Goal: Complete application form

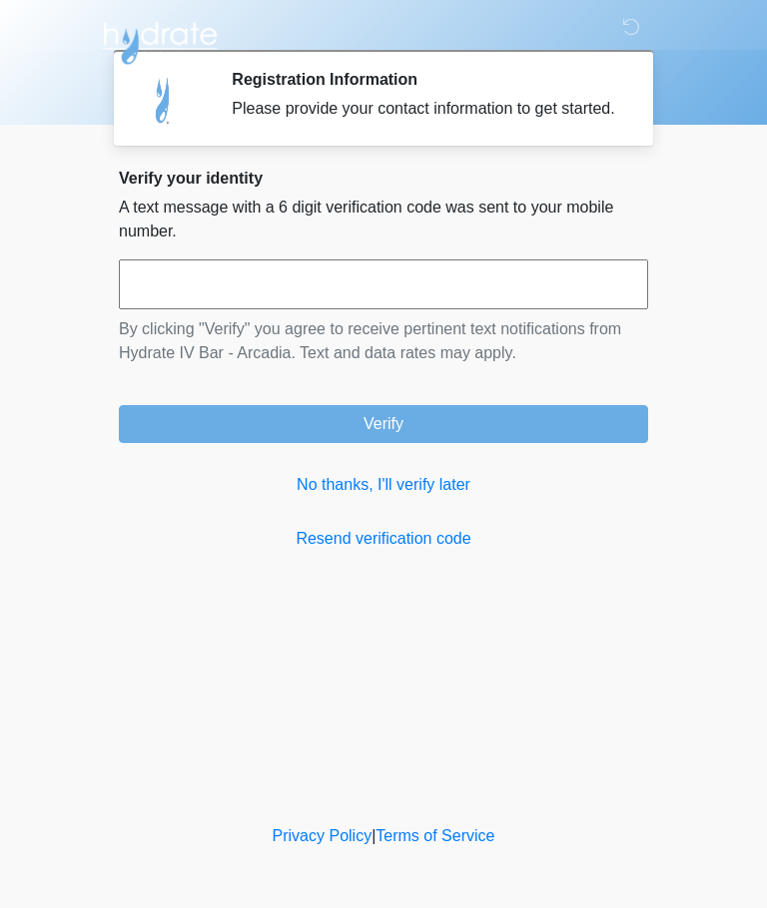
click at [152, 309] on input "text" at bounding box center [383, 285] width 529 height 50
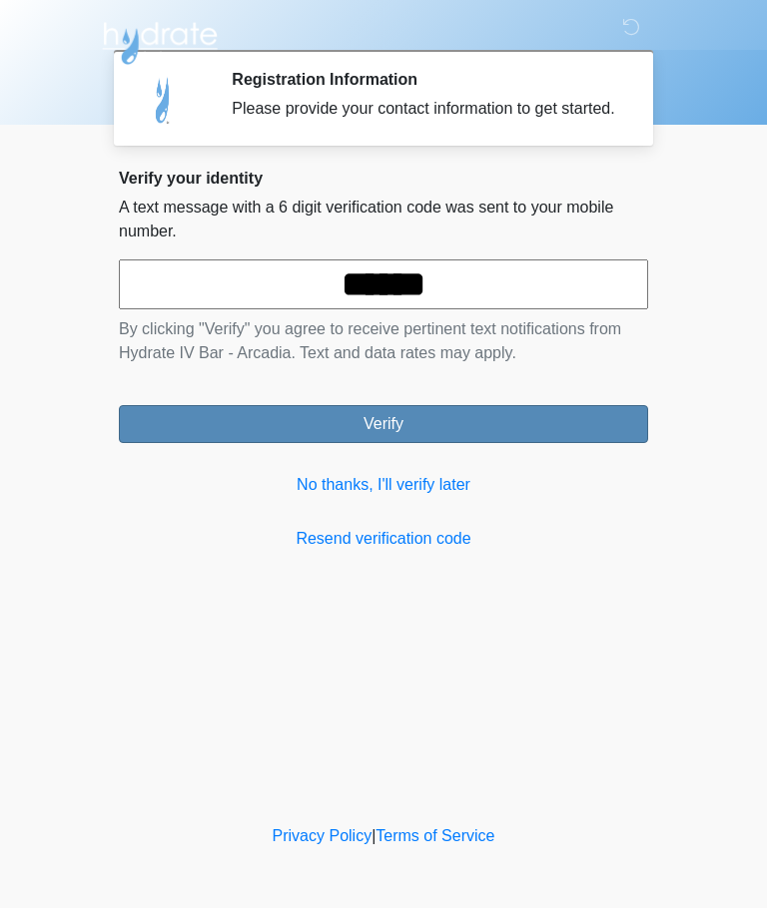
type input "******"
click at [314, 443] on button "Verify" at bounding box center [383, 424] width 529 height 38
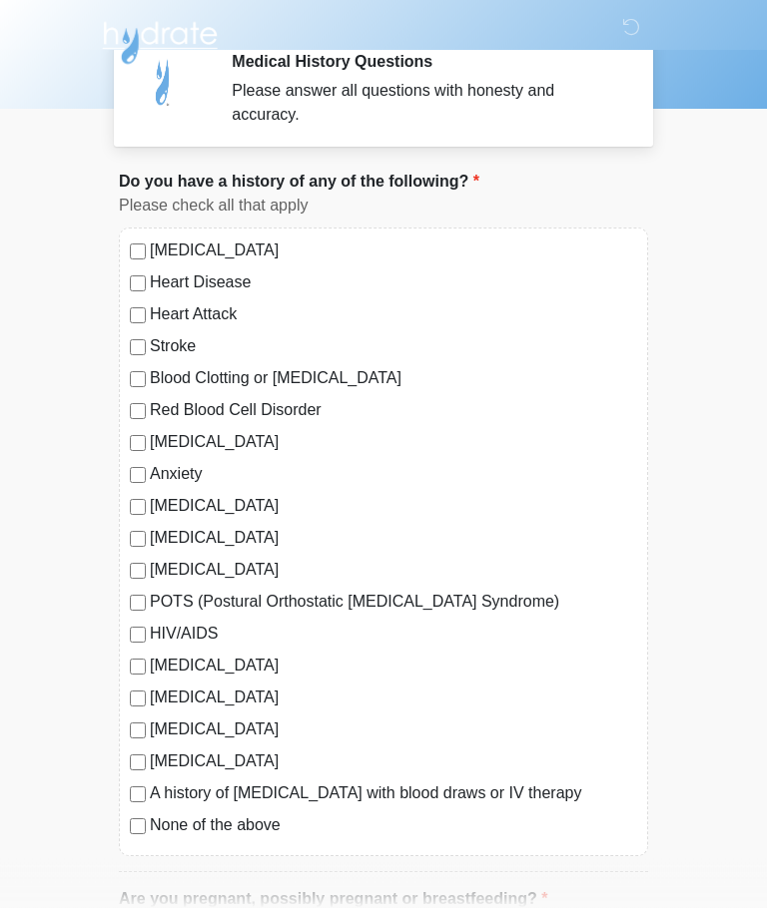
scroll to position [18, 0]
click at [159, 604] on label "POTS (Postural Orthostatic [MEDICAL_DATA] Syndrome)" at bounding box center [393, 602] width 487 height 24
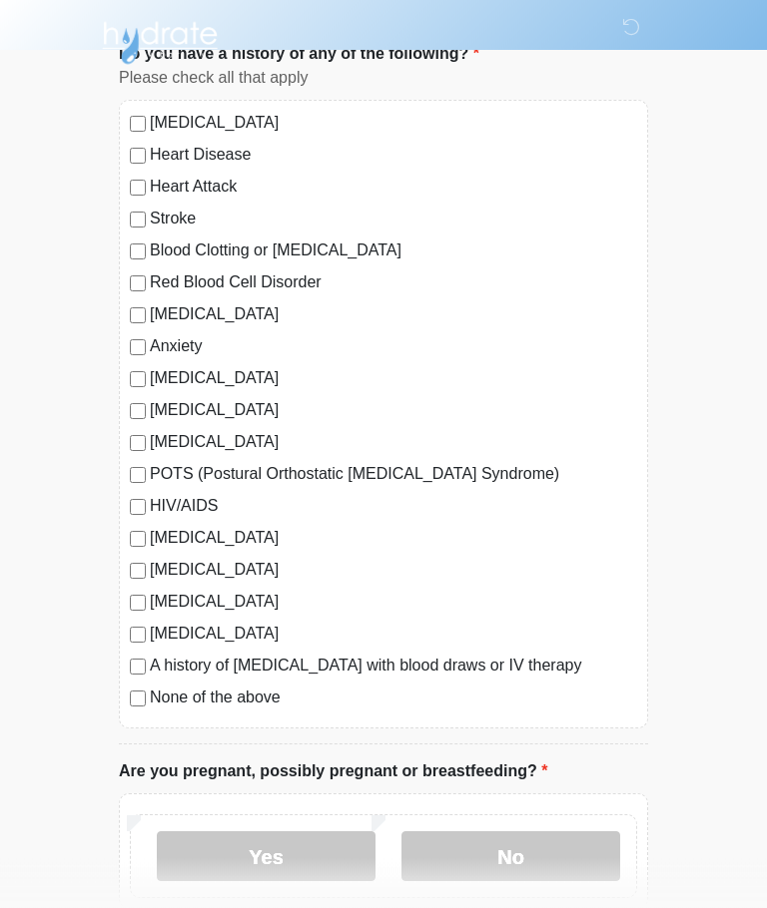
scroll to position [148, 0]
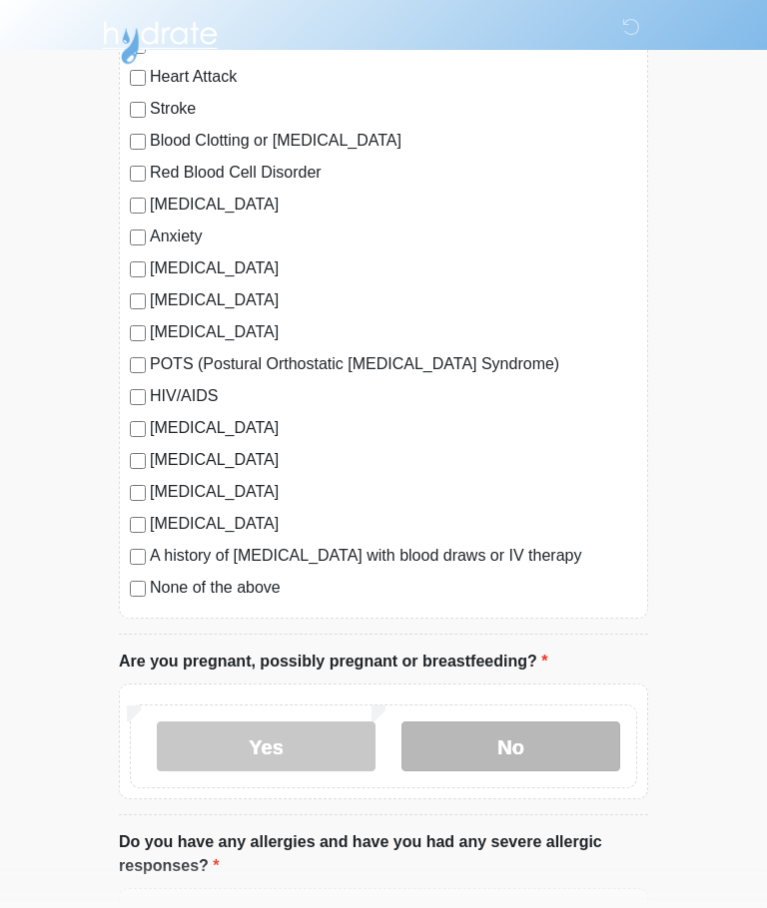
click at [575, 755] on label "No" at bounding box center [510, 748] width 219 height 50
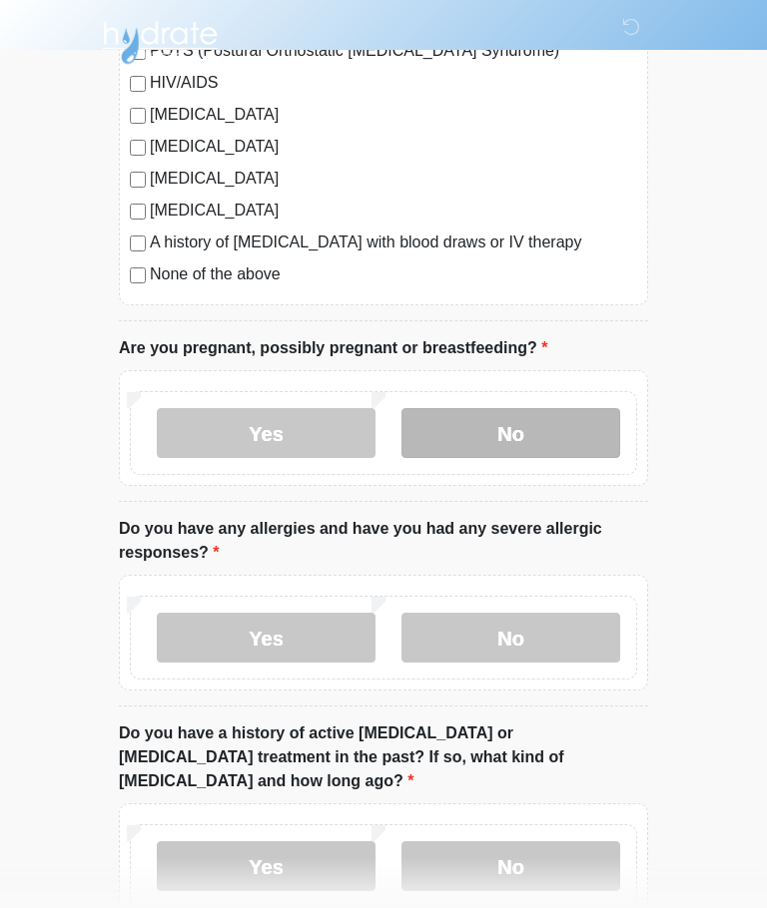
scroll to position [569, 0]
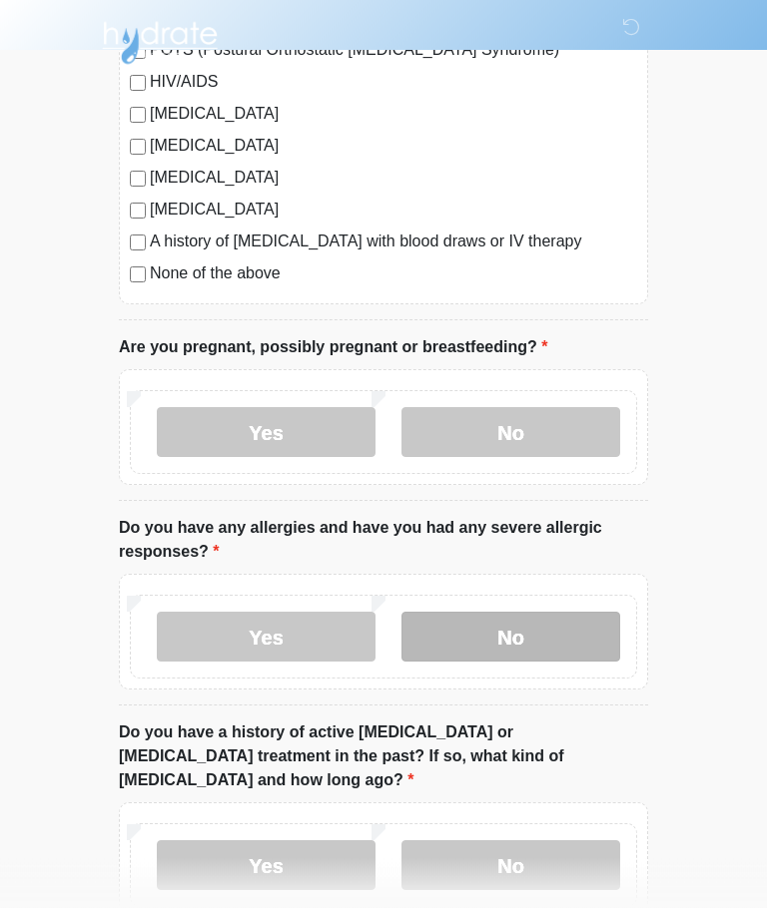
click at [576, 639] on label "No" at bounding box center [510, 638] width 219 height 50
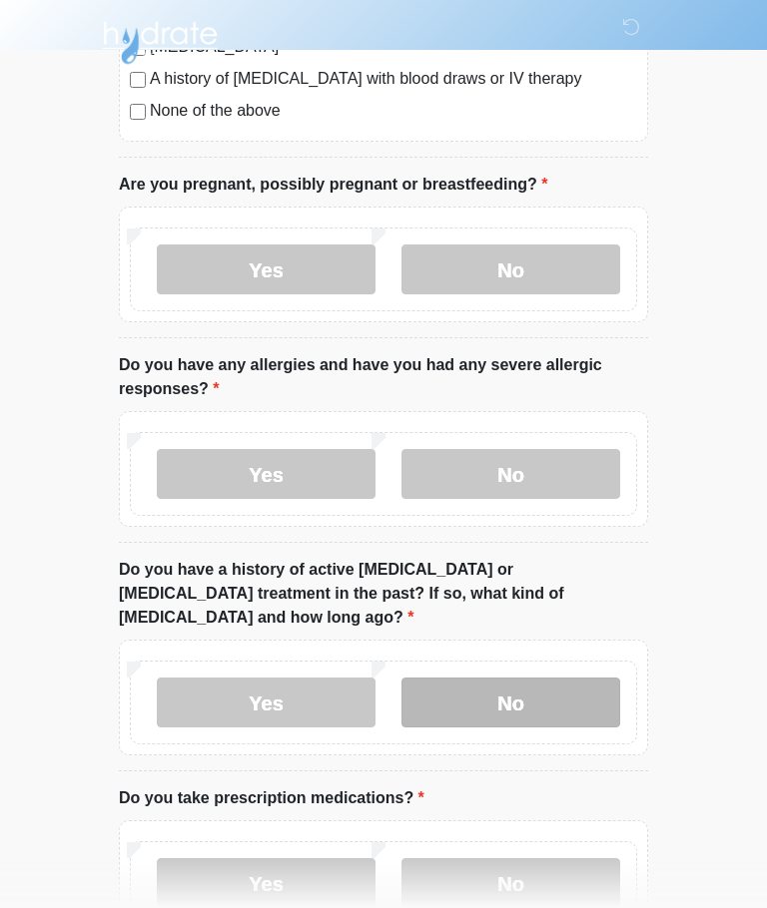
click at [568, 684] on label "No" at bounding box center [510, 704] width 219 height 50
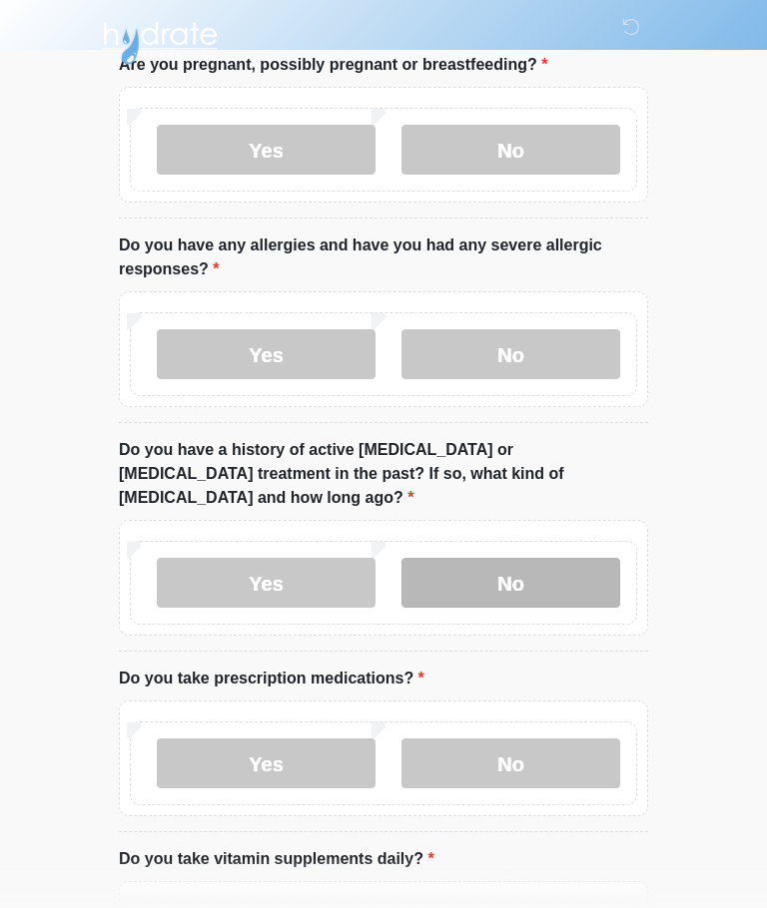
scroll to position [901, 0]
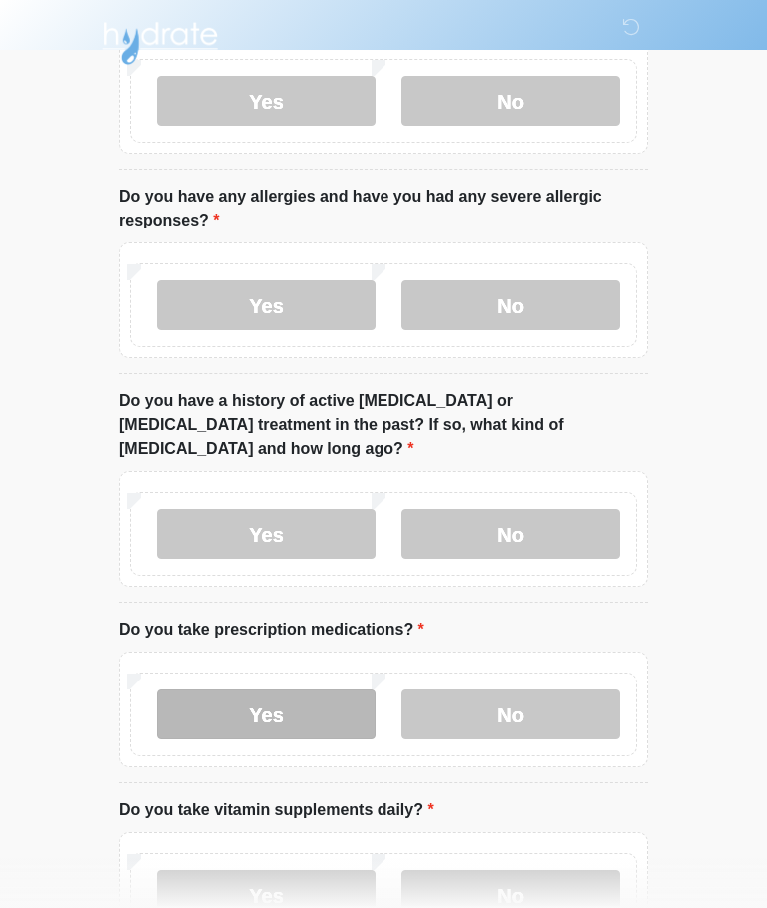
click at [206, 690] on label "Yes" at bounding box center [266, 715] width 219 height 50
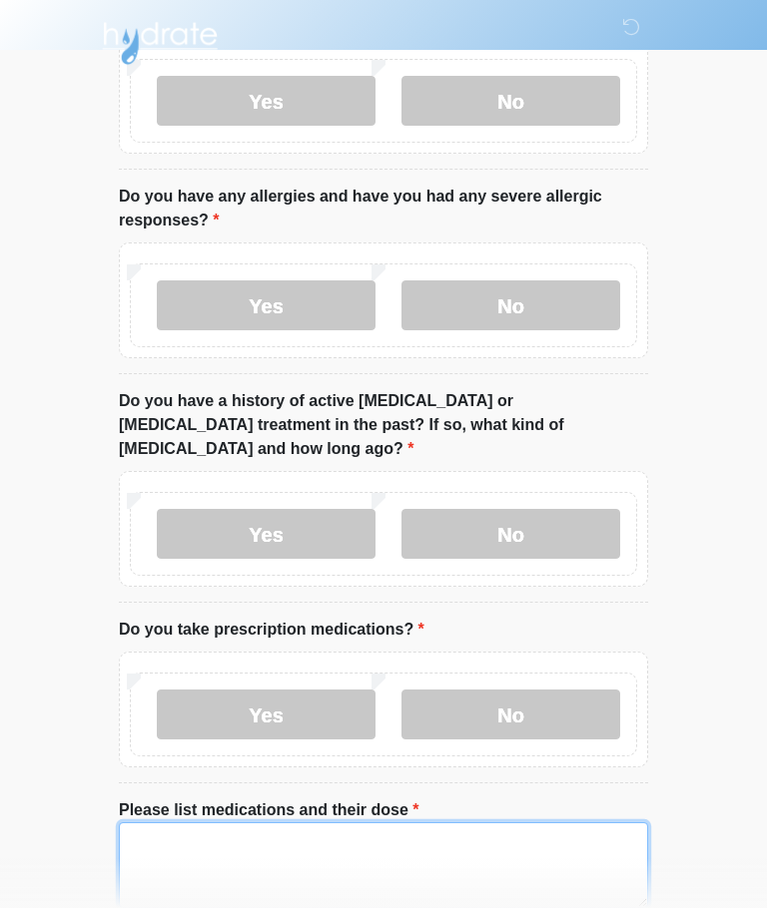
click at [183, 822] on textarea "Please list medications and their dose" at bounding box center [383, 865] width 529 height 86
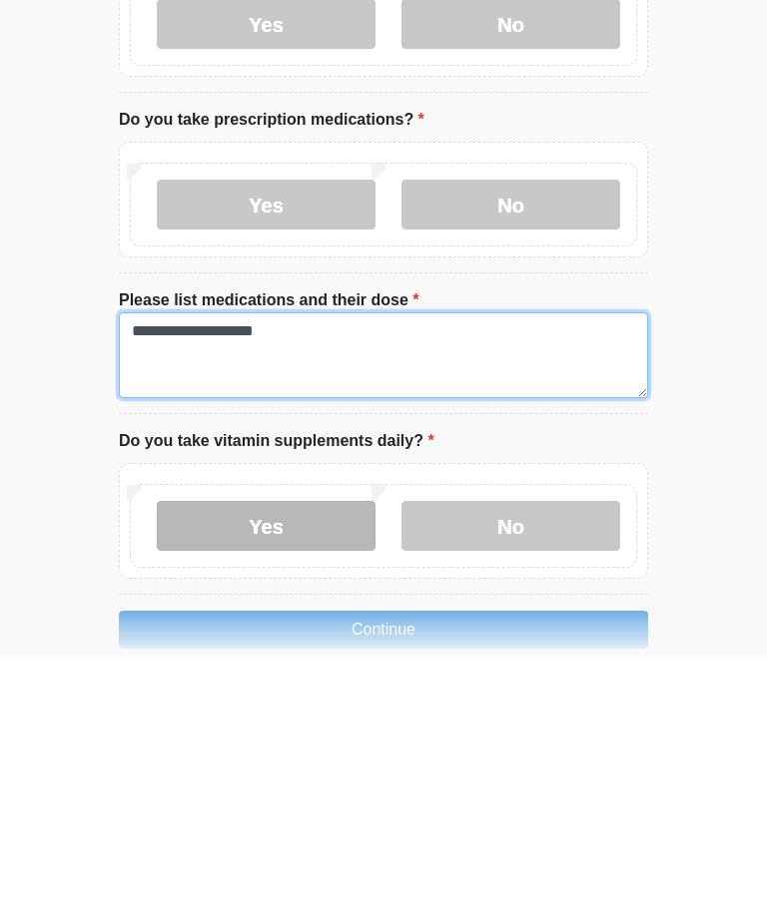
type textarea "**********"
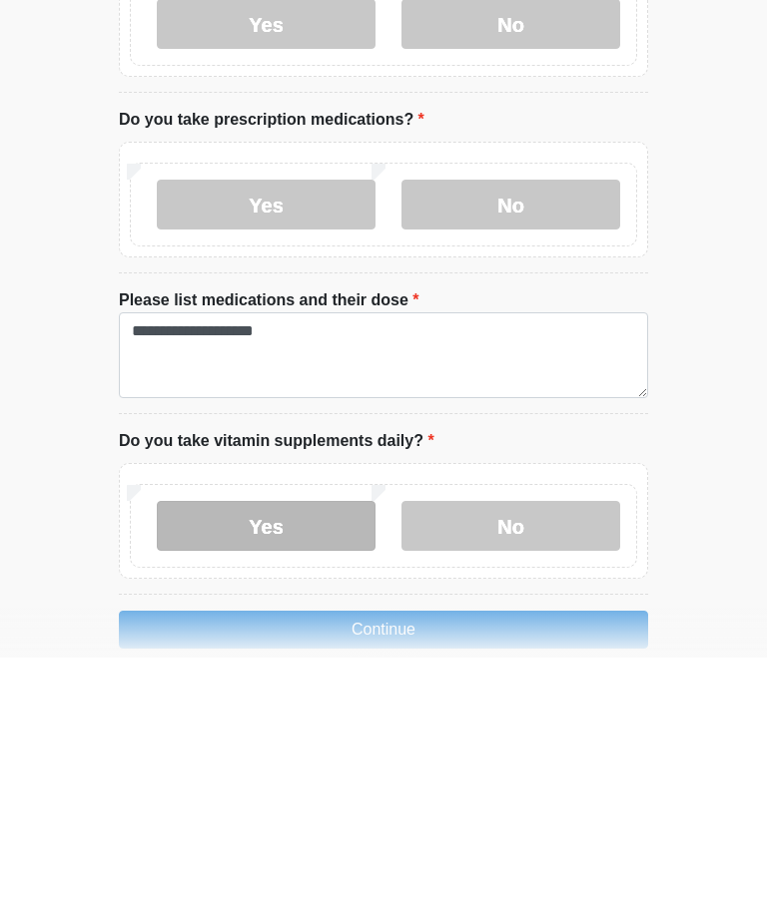
click at [207, 752] on label "Yes" at bounding box center [266, 777] width 219 height 50
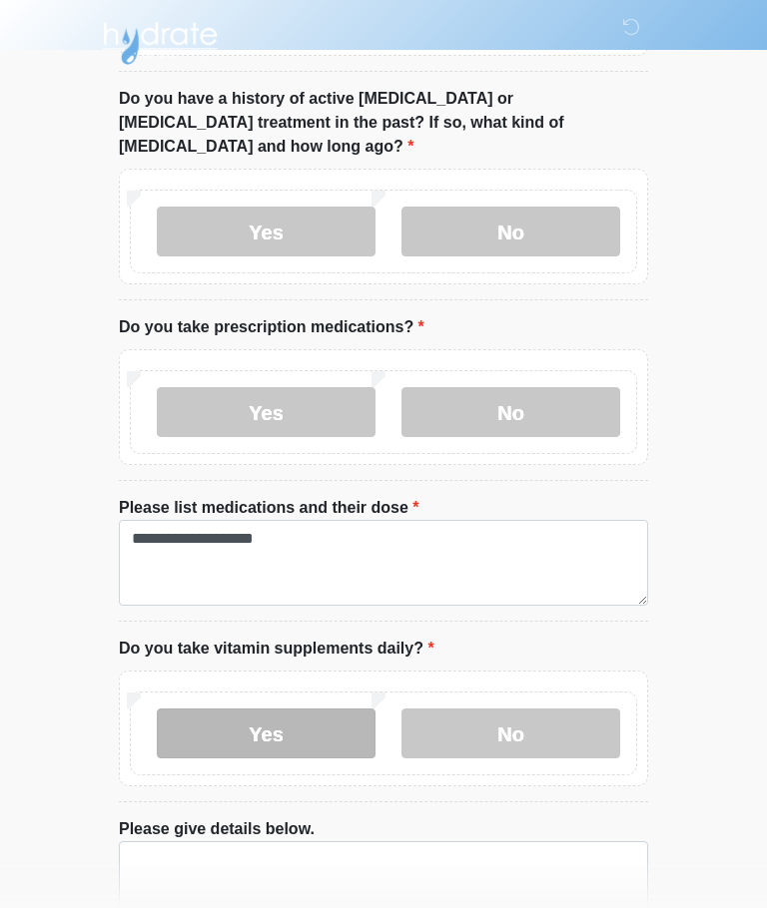
scroll to position [1304, 0]
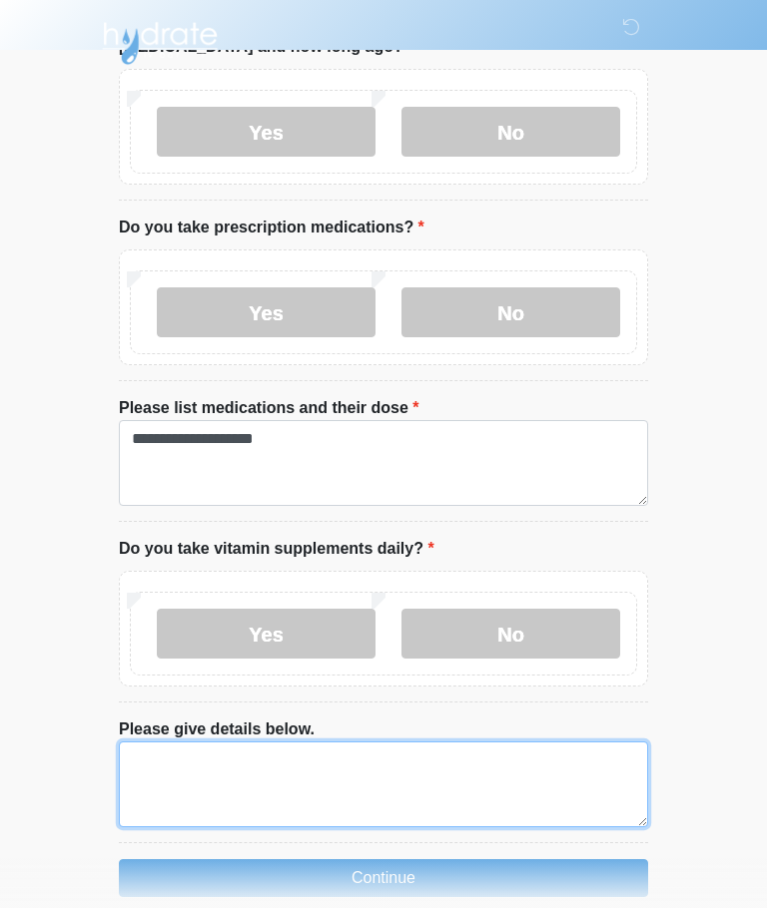
click at [165, 742] on textarea "Please give details below." at bounding box center [383, 785] width 529 height 86
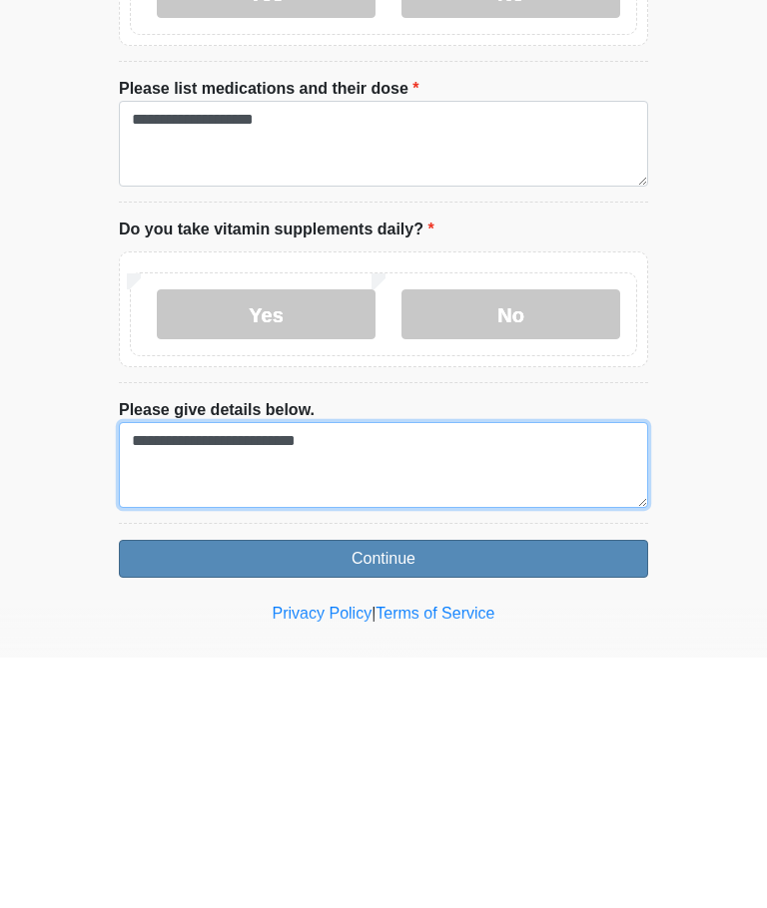
type textarea "**********"
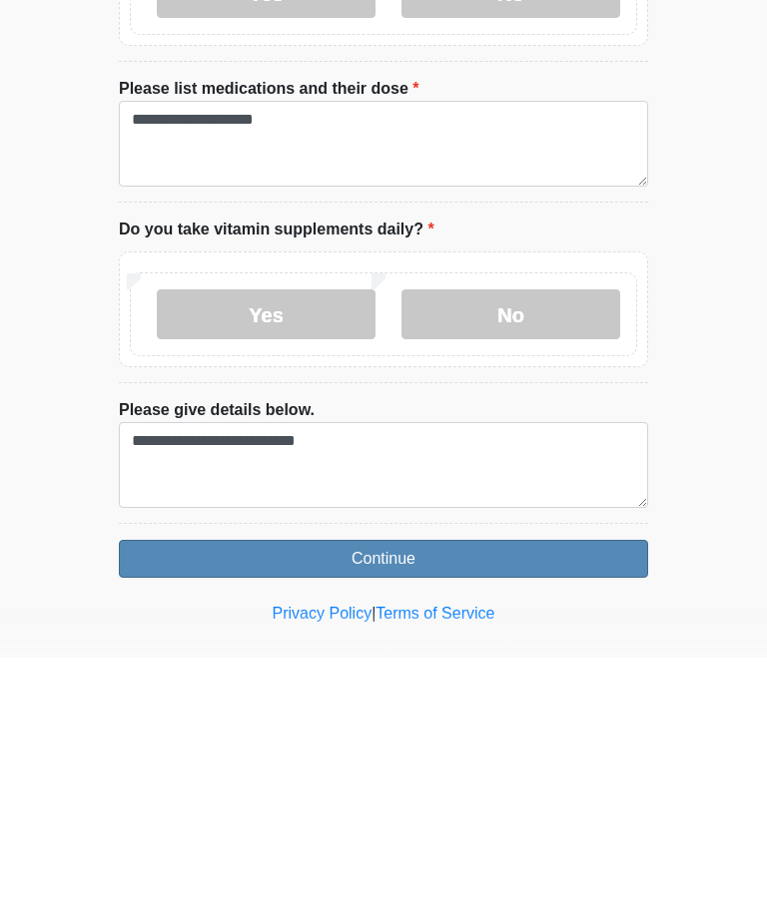
click at [280, 791] on button "Continue" at bounding box center [383, 810] width 529 height 38
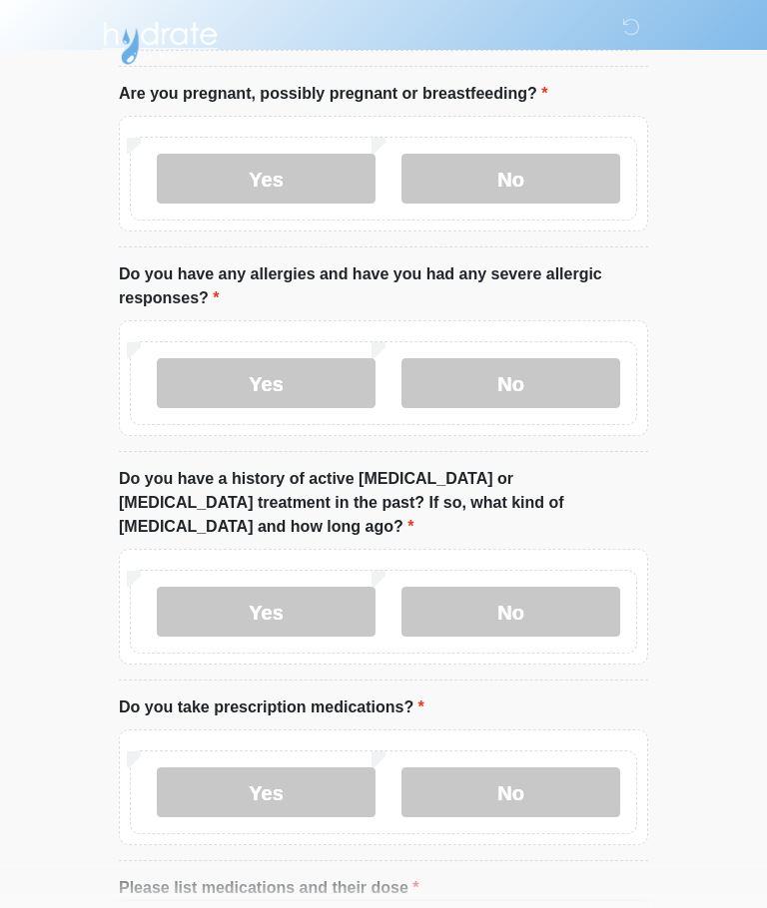
scroll to position [0, 0]
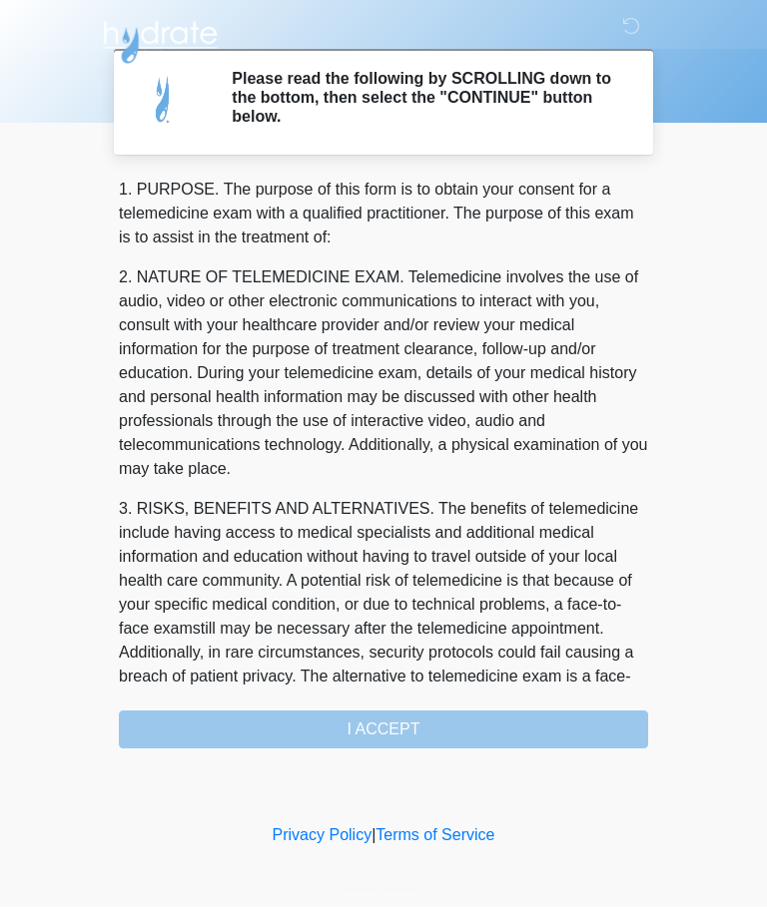
click at [260, 737] on div "1. PURPOSE. The purpose of this form is to obtain your consent for a telemedici…" at bounding box center [383, 464] width 529 height 571
click at [274, 722] on div "1. PURPOSE. The purpose of this form is to obtain your consent for a telemedici…" at bounding box center [383, 464] width 529 height 571
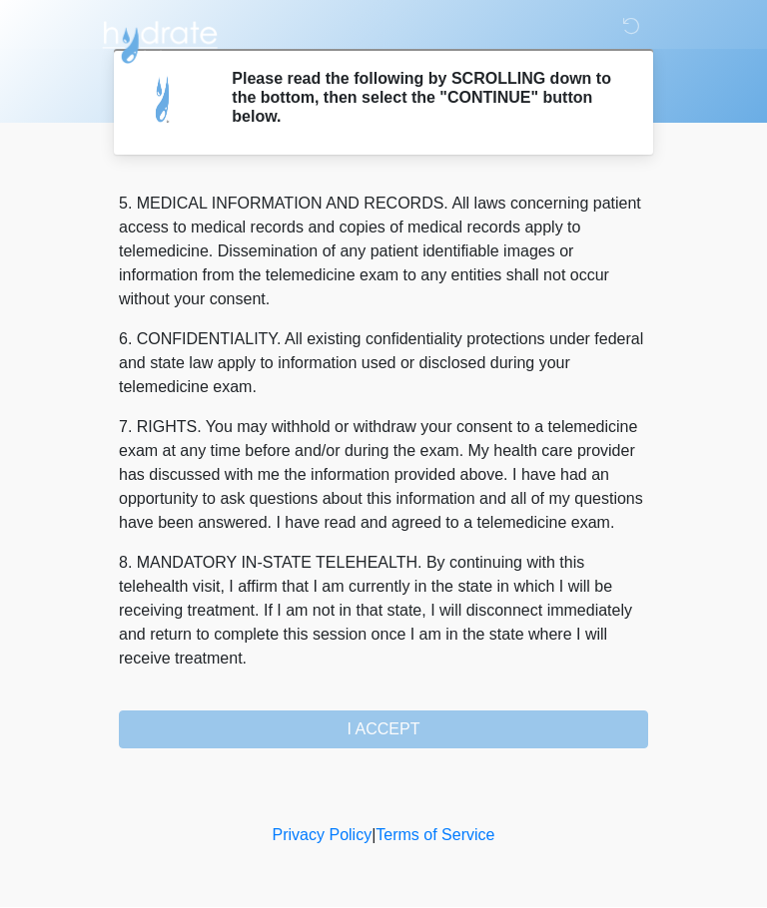
scroll to position [649, 0]
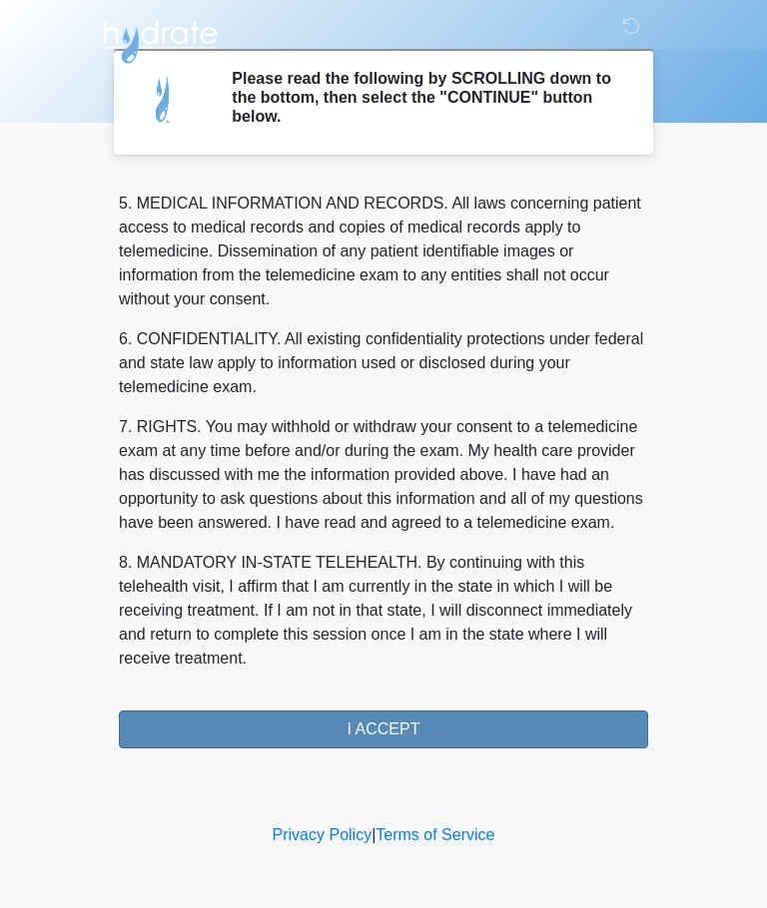
click at [277, 712] on button "I ACCEPT" at bounding box center [383, 731] width 529 height 38
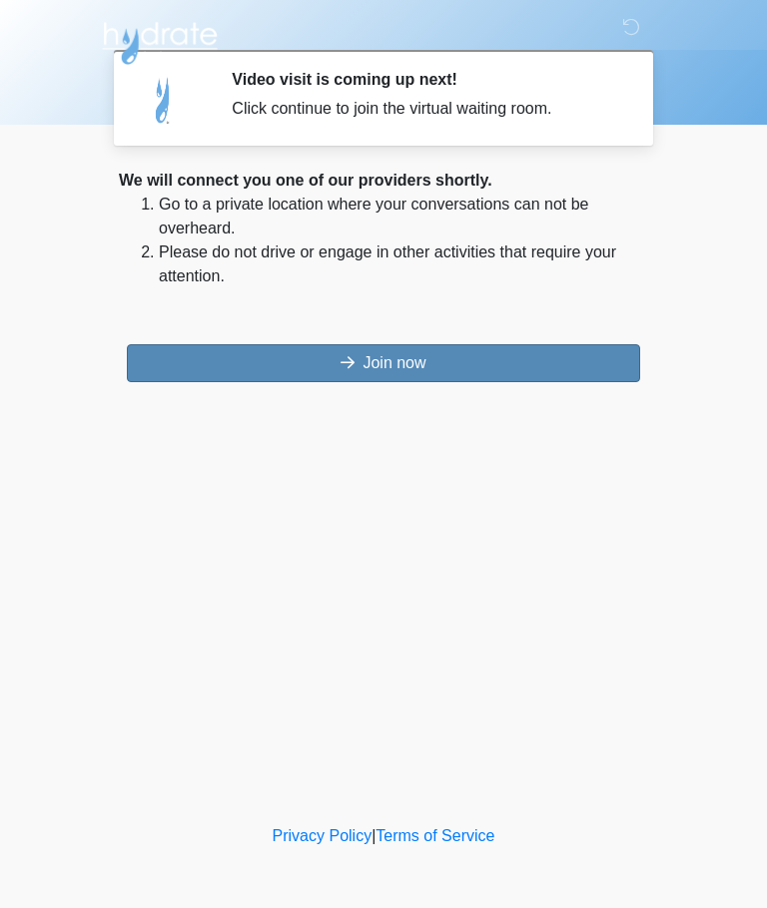
click at [308, 345] on button "Join now" at bounding box center [383, 363] width 513 height 38
